Goal: Transaction & Acquisition: Download file/media

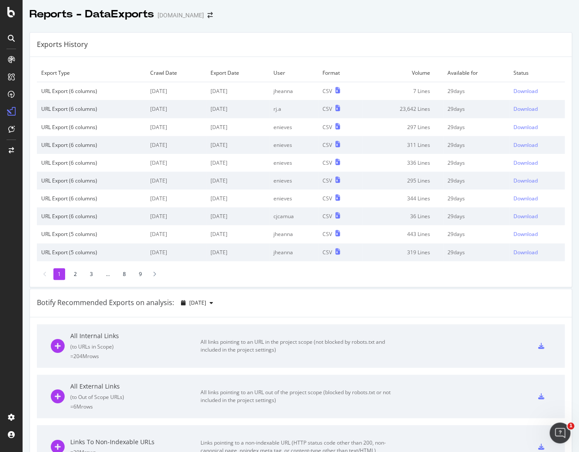
click at [442, 37] on div "Exports History" at bounding box center [301, 45] width 542 height 24
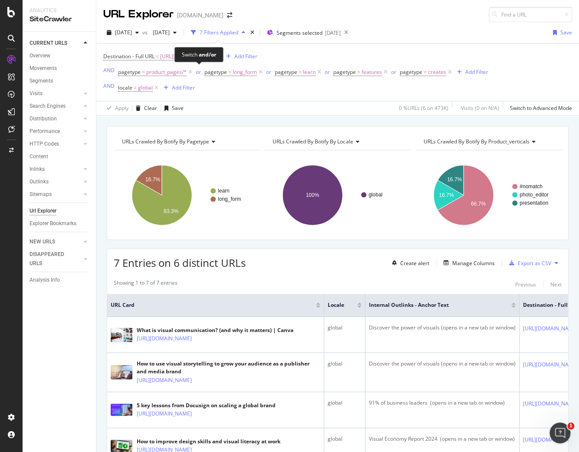
click at [211, 60] on div "Switch and/or" at bounding box center [199, 54] width 49 height 15
click at [215, 56] on span "https://www.canva.com/visual-economy-report/" at bounding box center [187, 56] width 55 height 12
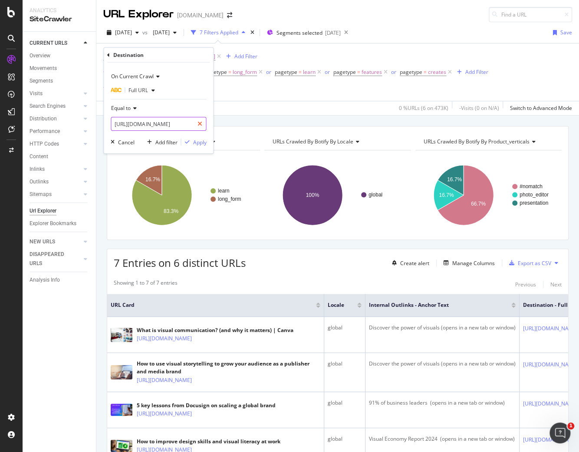
click at [201, 124] on icon at bounding box center [199, 124] width 5 height 6
click at [189, 123] on input "text" at bounding box center [158, 124] width 95 height 14
paste input "https://www.canva.com/visual-communications-report/2024/"
type input "https://www.canva.com/visual-communications-report/2024/"
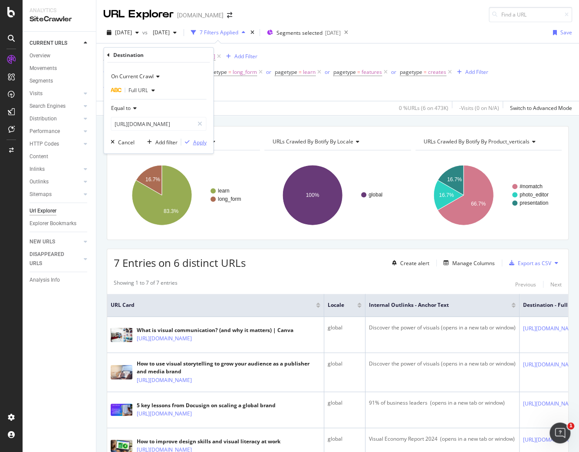
click at [196, 143] on div "Apply" at bounding box center [199, 141] width 13 height 7
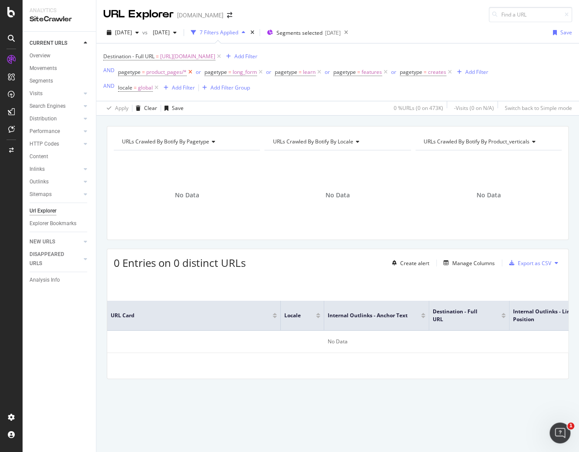
click at [191, 73] on icon at bounding box center [190, 72] width 7 height 9
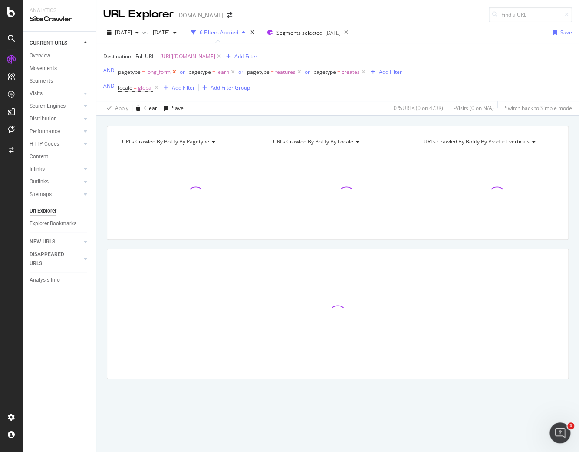
click at [191, 73] on span "pagetype" at bounding box center [199, 71] width 23 height 7
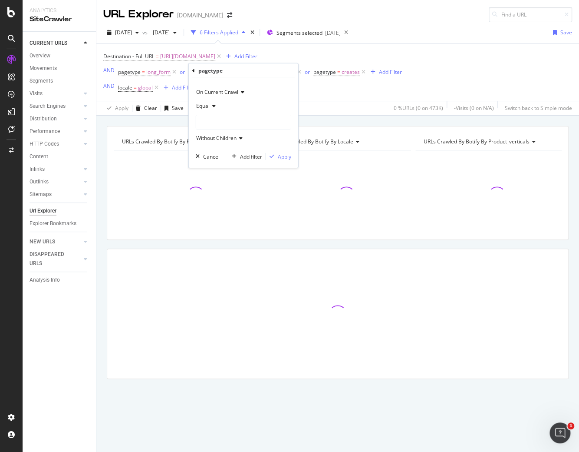
click at [172, 76] on span "pagetype = long_form" at bounding box center [148, 72] width 60 height 12
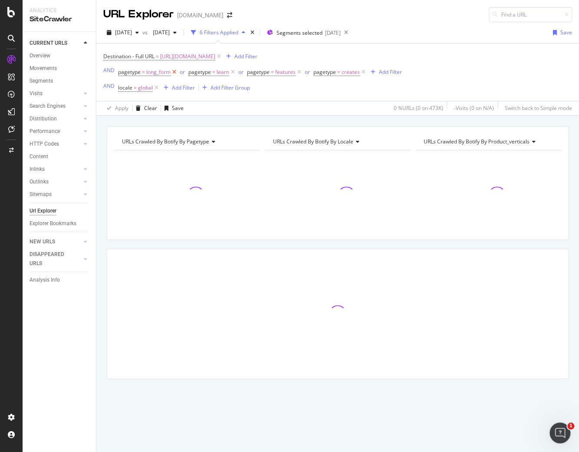
click at [174, 74] on icon at bounding box center [174, 72] width 7 height 9
click at [162, 74] on icon at bounding box center [162, 72] width 7 height 9
click at [171, 72] on icon at bounding box center [170, 72] width 7 height 9
click at [172, 72] on div "button" at bounding box center [178, 71] width 12 height 5
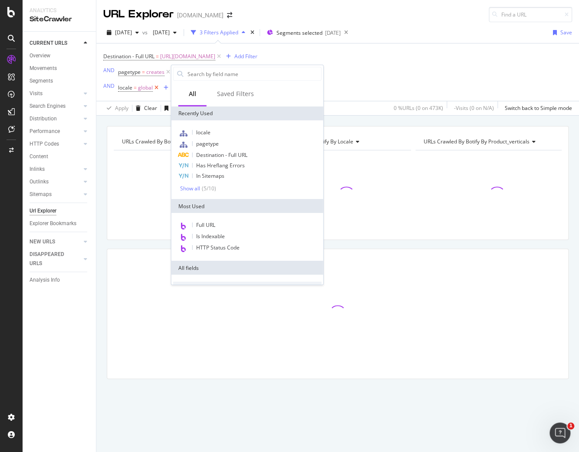
click at [157, 86] on icon at bounding box center [156, 87] width 7 height 9
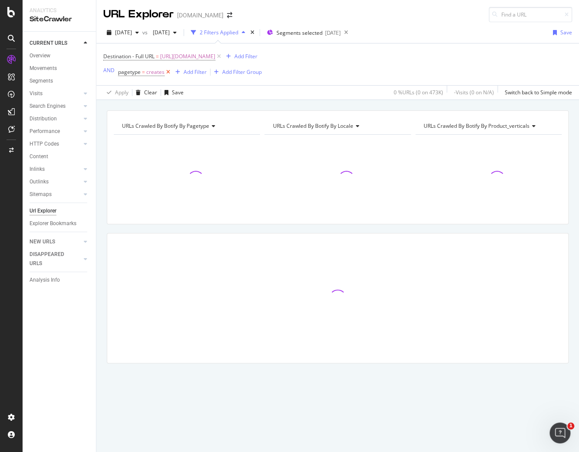
click at [167, 72] on icon at bounding box center [168, 72] width 7 height 9
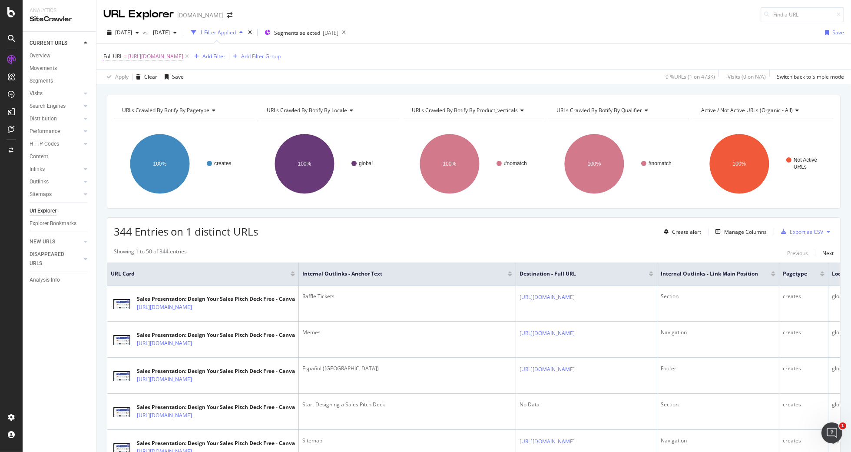
click at [183, 53] on span "https://www.canva.com/create/sales-presentations/" at bounding box center [155, 56] width 55 height 12
click at [207, 113] on div "Equal to https://www.canva.com/create/sales-presentations/ Cancel Add filter Ap…" at bounding box center [158, 92] width 109 height 59
click at [201, 111] on div "Apply" at bounding box center [199, 109] width 13 height 7
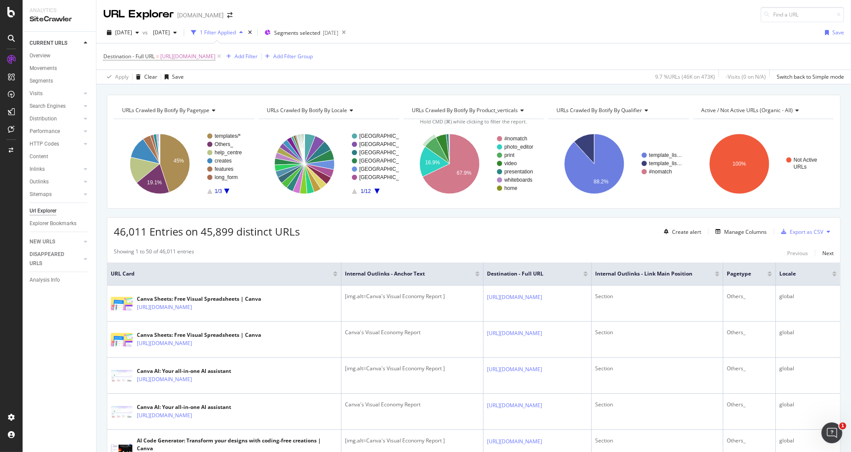
click at [505, 33] on div "2025 Sep. 14th vs 2025 Jul. 13th 1 Filter Applied Segments selected 2025-05-26 …" at bounding box center [473, 34] width 754 height 17
click at [215, 58] on span "[URL][DOMAIN_NAME]" at bounding box center [187, 56] width 55 height 12
drag, startPoint x: 677, startPoint y: 40, endPoint x: 719, endPoint y: 4, distance: 55.8
click at [677, 40] on div "2025 Sep. 14th vs 2025 Jul. 13th 1 Filter Applied Segments selected 2025-05-26 …" at bounding box center [473, 34] width 754 height 17
drag, startPoint x: 240, startPoint y: 57, endPoint x: 240, endPoint y: 73, distance: 15.6
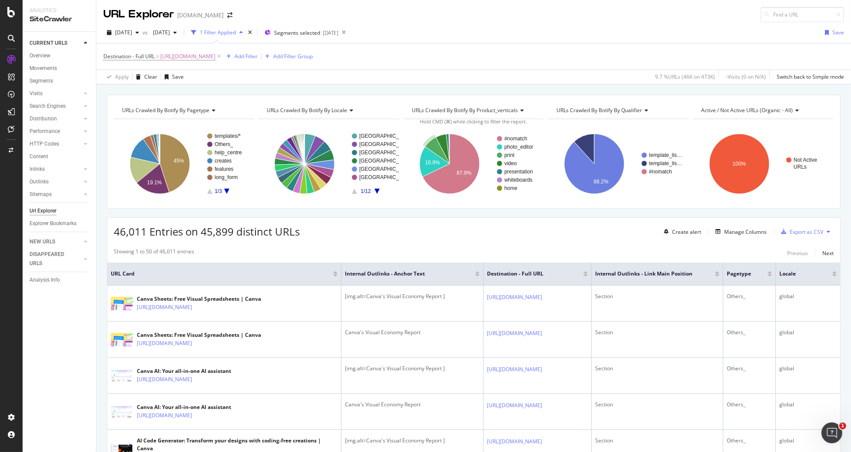
click at [215, 57] on span "https://www.canva.com/visual-economy-report/" at bounding box center [187, 56] width 55 height 12
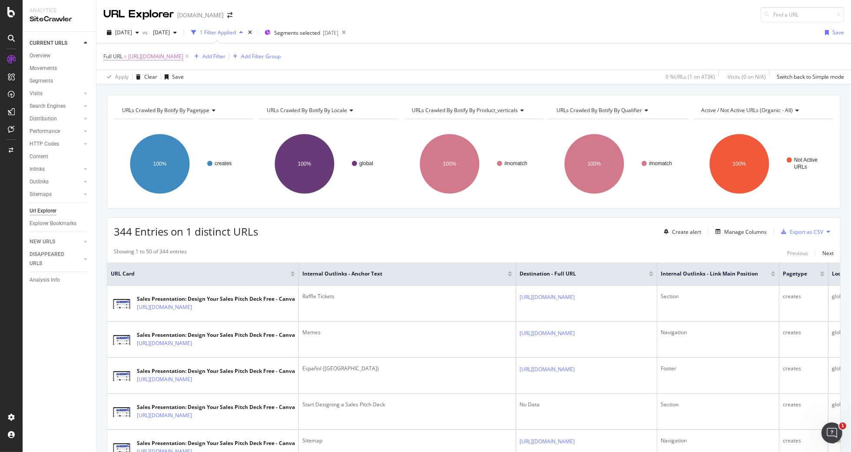
click at [183, 58] on span "[URL][DOMAIN_NAME]" at bounding box center [155, 56] width 55 height 12
click at [265, 66] on div "Full URL = https://www.canva.com/create/sales-presentations/ Add Filter Add Fil…" at bounding box center [473, 56] width 740 height 26
click at [157, 57] on span "[URL][DOMAIN_NAME]" at bounding box center [155, 56] width 55 height 12
click at [327, 74] on div "Apply Clear Save 0 % URLs ( 1 on 473K ) - Visits ( 0 on N/A ) Switch back to Si…" at bounding box center [473, 76] width 754 height 14
click at [166, 58] on span "[URL][DOMAIN_NAME]" at bounding box center [155, 56] width 55 height 12
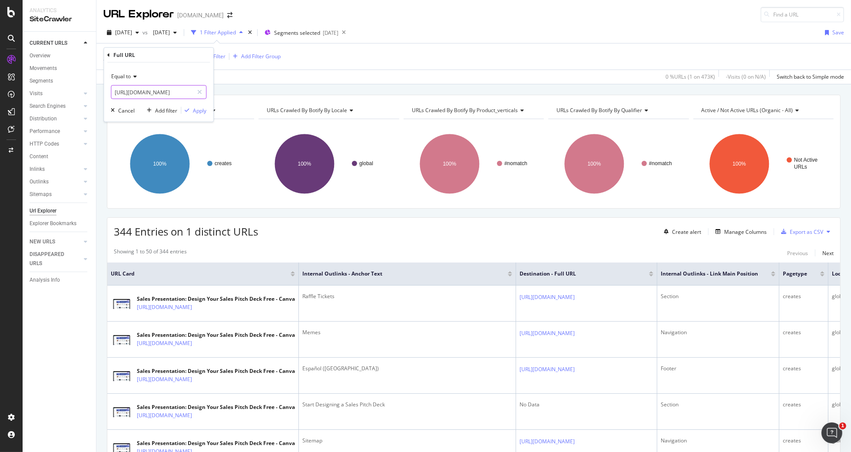
click at [170, 88] on input "[URL][DOMAIN_NAME]" at bounding box center [152, 92] width 82 height 14
drag, startPoint x: 548, startPoint y: 69, endPoint x: 549, endPoint y: 64, distance: 5.4
click at [548, 69] on div "Apply Clear Save 0 % URLs ( 1 on 473K ) - Visits ( 0 on N/A ) Switch back to Si…" at bounding box center [473, 76] width 754 height 14
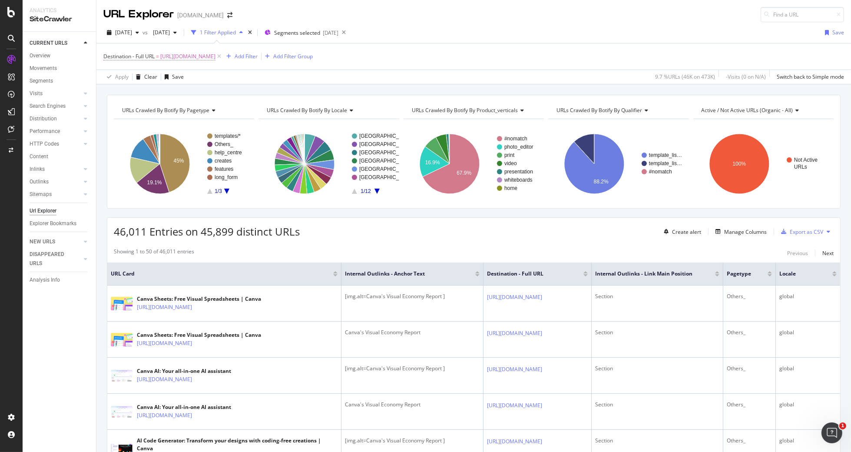
click at [202, 58] on span "https://www.canva.com/visual-economy-report/" at bounding box center [187, 56] width 55 height 12
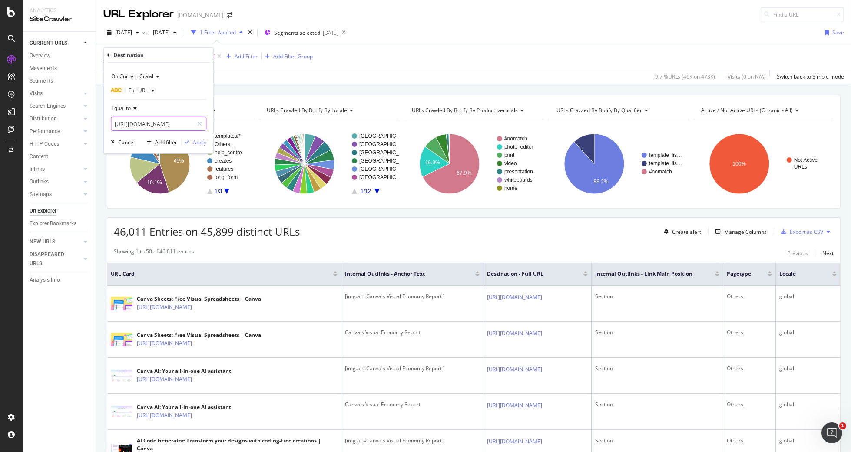
click at [155, 121] on input "https://www.canva.com/visual-economy-report/" at bounding box center [152, 124] width 82 height 14
paste input "create/sales-presentations"
type input "https://www.canva.com/create/sales-presentations/"
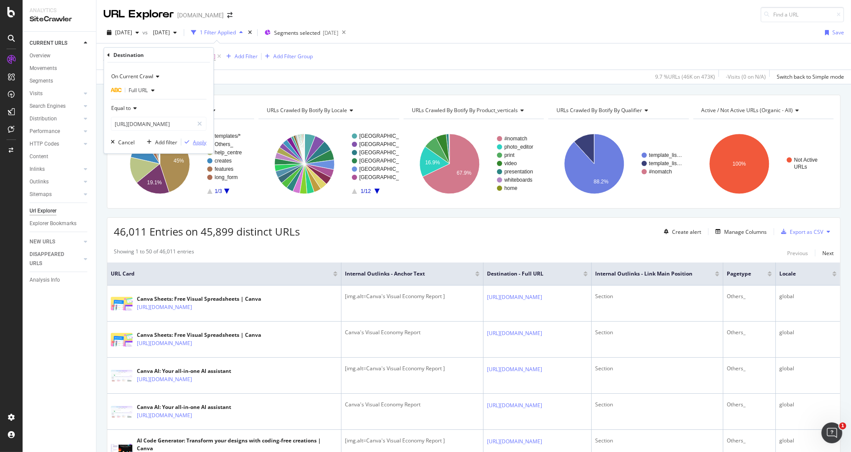
click at [197, 139] on div "Apply" at bounding box center [199, 141] width 13 height 7
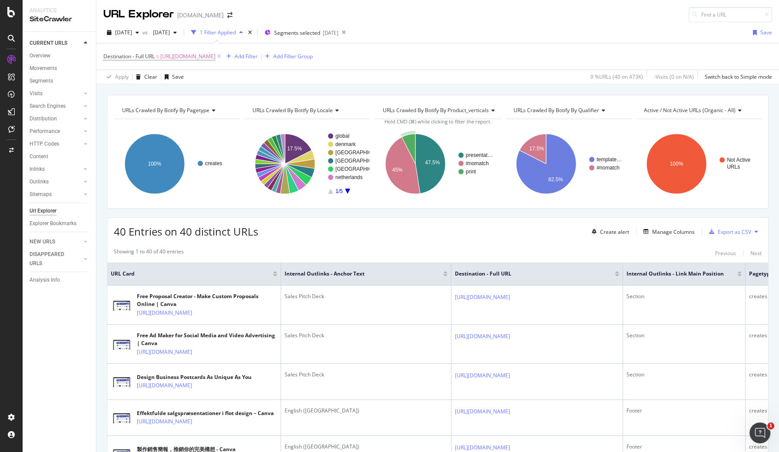
click at [365, 230] on div "40 Entries on 40 distinct URLs Create alert Manage Columns Export as CSV" at bounding box center [437, 228] width 660 height 21
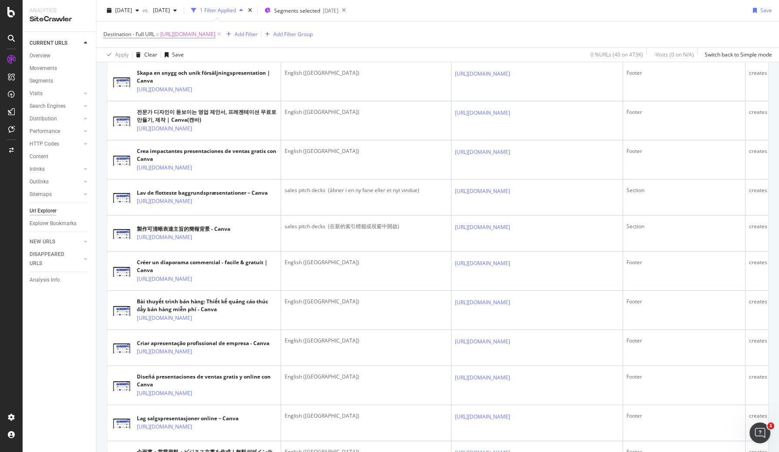
scroll to position [12, 0]
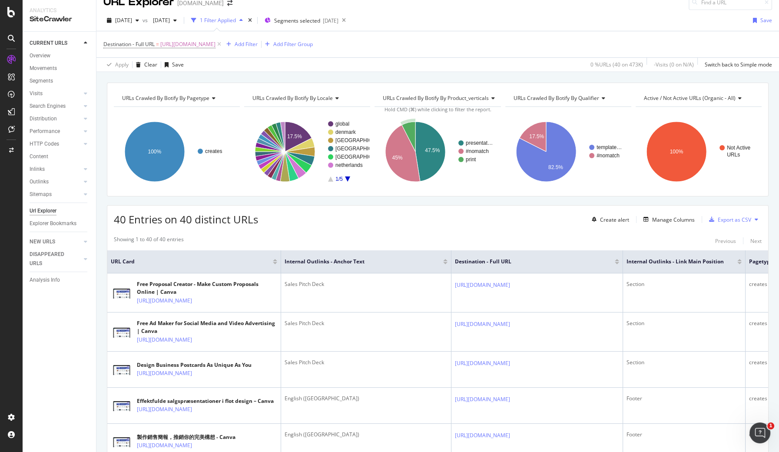
click at [732, 219] on div "Export as CSV" at bounding box center [733, 219] width 33 height 7
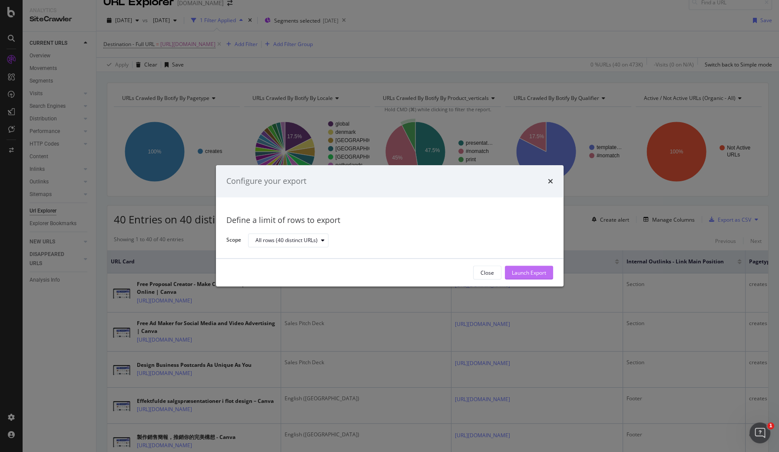
click at [532, 272] on div "Launch Export" at bounding box center [529, 272] width 34 height 7
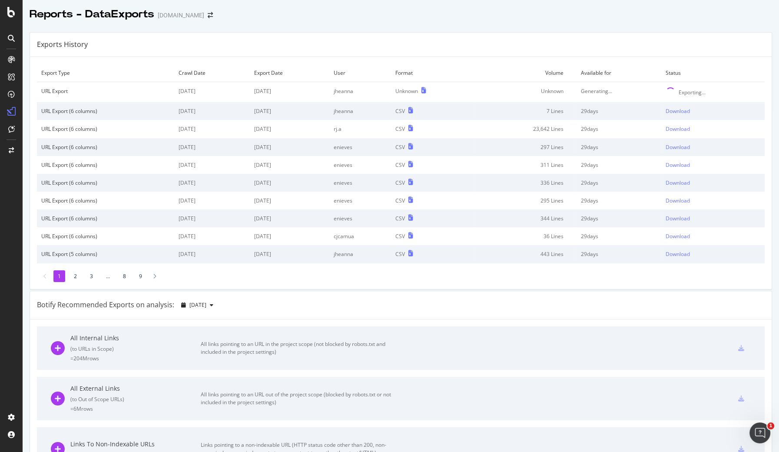
click at [645, 44] on div "Exports History" at bounding box center [400, 45] width 741 height 24
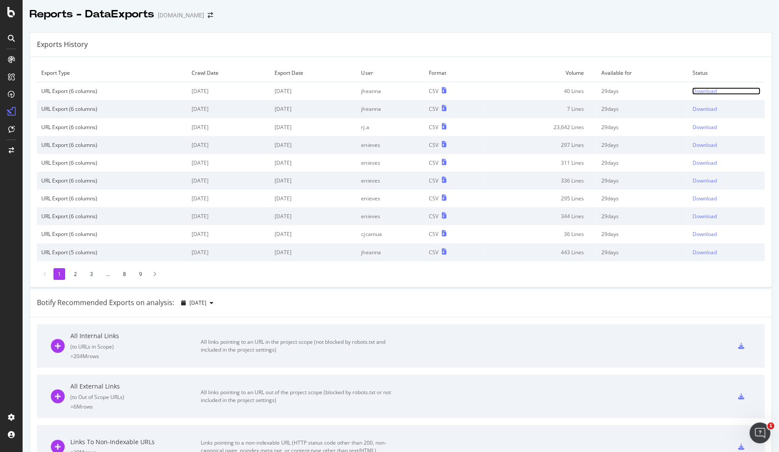
click at [696, 91] on div "Download" at bounding box center [704, 90] width 24 height 7
click at [637, 40] on div "Exports History" at bounding box center [400, 45] width 741 height 24
